Goal: Task Accomplishment & Management: Manage account settings

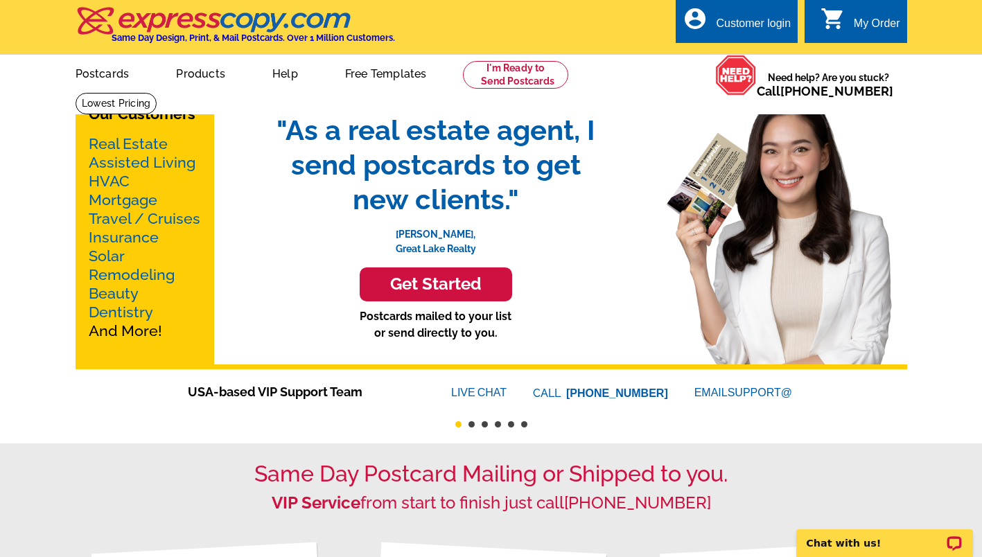
click at [761, 28] on div "Customer login" at bounding box center [753, 26] width 75 height 19
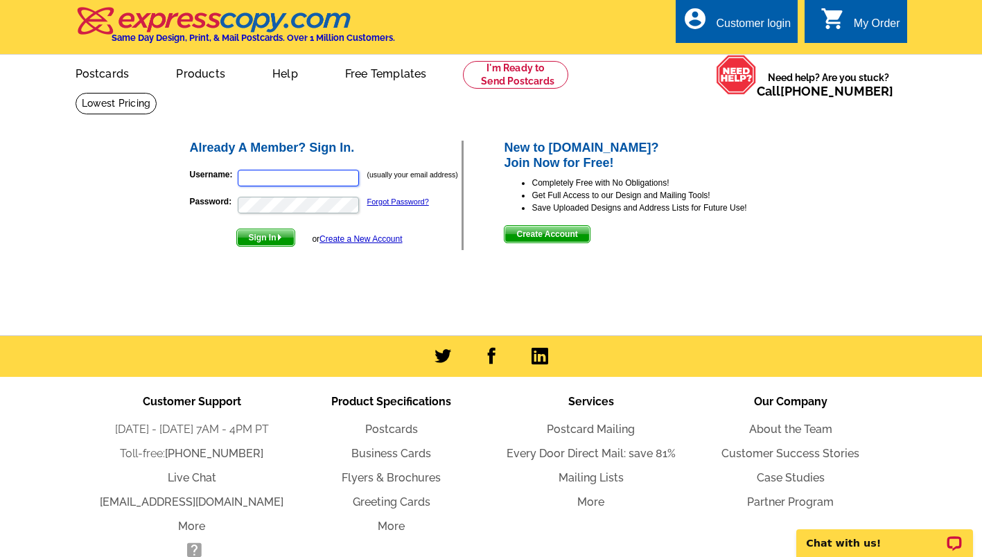
type input "[EMAIL_ADDRESS][DOMAIN_NAME]"
click at [267, 237] on span "Sign In" at bounding box center [266, 237] width 58 height 17
